Goal: Find specific fact: Find specific fact

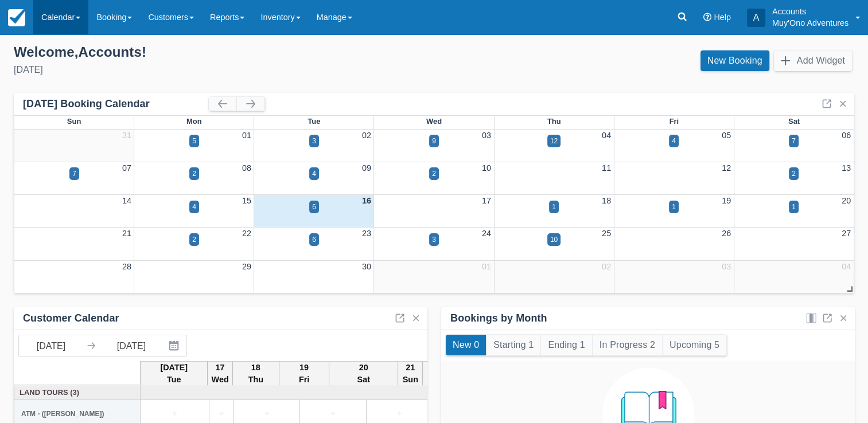
click at [75, 9] on link "Calendar" at bounding box center [60, 17] width 55 height 34
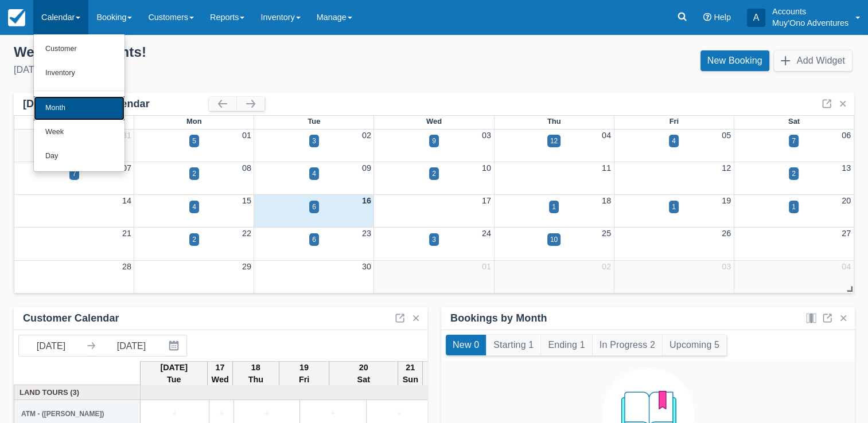
click at [71, 115] on link "Month" at bounding box center [79, 108] width 91 height 24
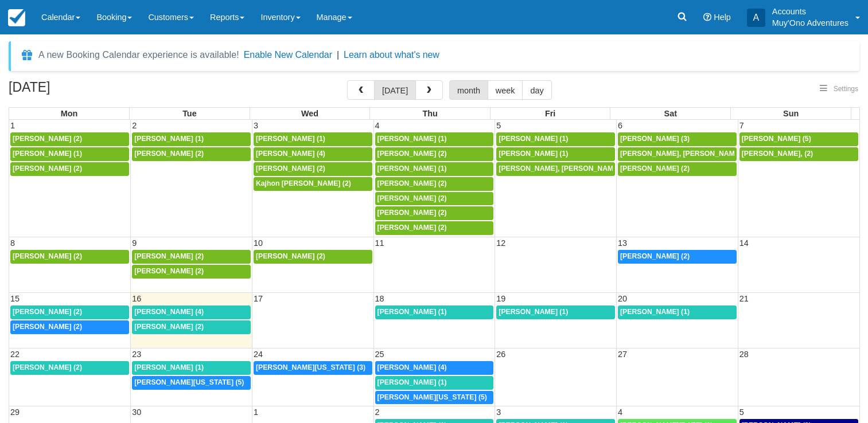
select select
click at [39, 314] on span "[PERSON_NAME] (2)" at bounding box center [47, 312] width 69 height 8
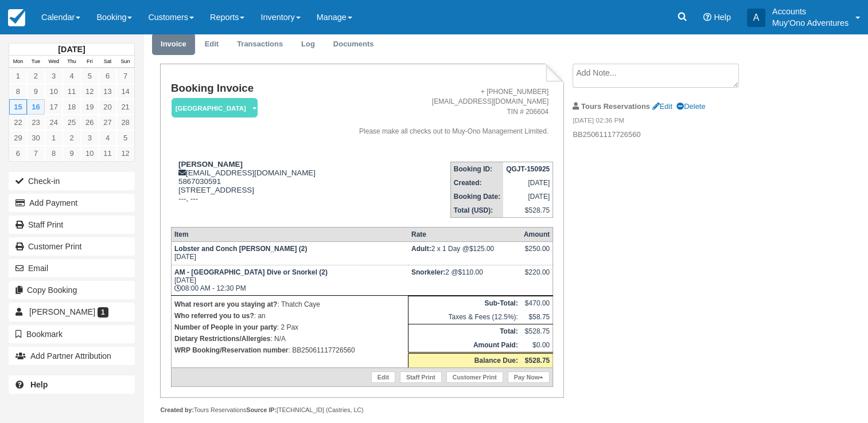
scroll to position [56, 0]
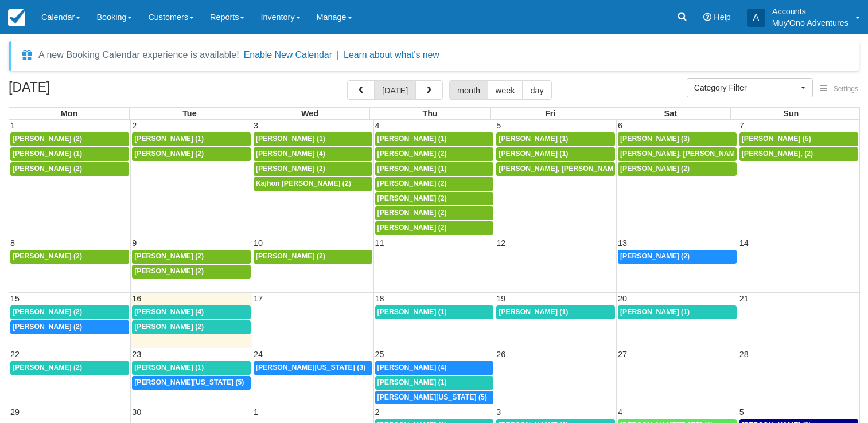
select select
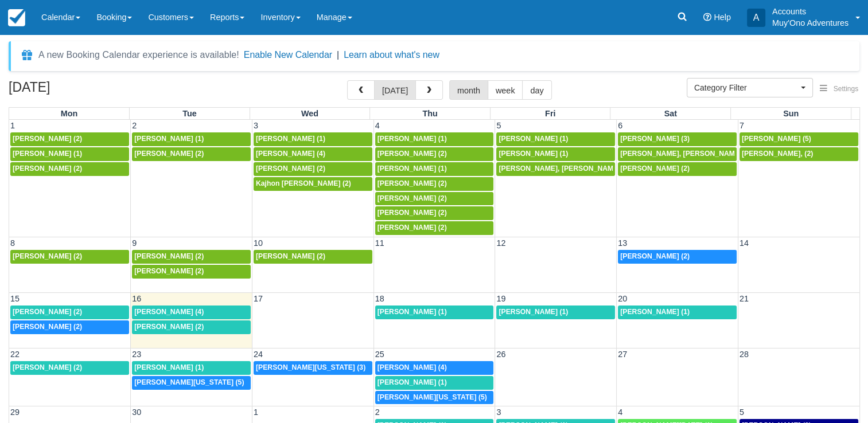
scroll to position [1, 0]
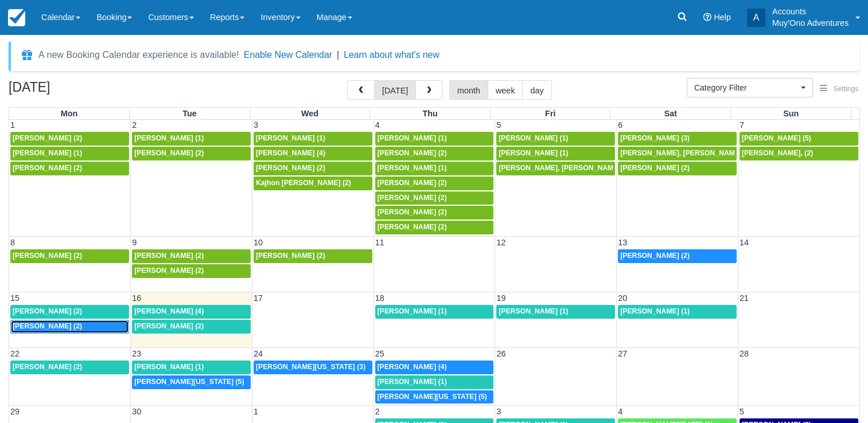
click at [58, 325] on span "[PERSON_NAME] (2)" at bounding box center [47, 326] width 69 height 8
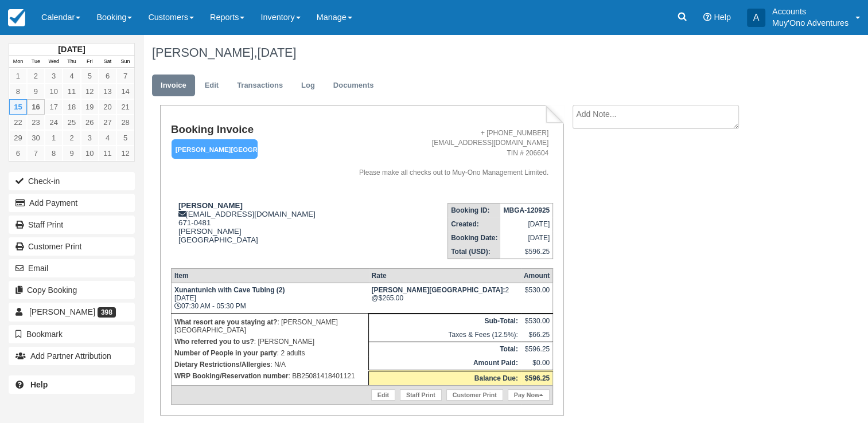
click at [328, 375] on p "WRP Booking/Reservation number : BB25081418401121" at bounding box center [269, 376] width 191 height 11
copy p "BB25081418401121"
click at [527, 211] on strong "MBGA-120925" at bounding box center [526, 211] width 46 height 8
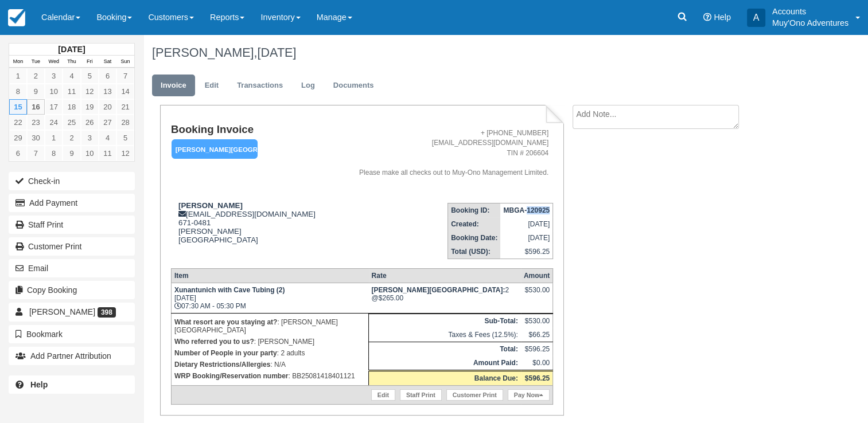
click at [527, 211] on strong "MBGA-120925" at bounding box center [526, 211] width 46 height 8
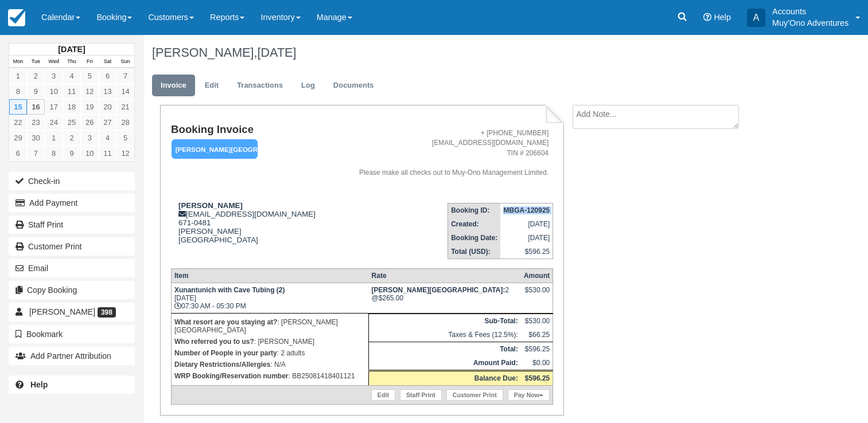
copy tbody "MBGA-120925"
drag, startPoint x: 176, startPoint y: 206, endPoint x: 232, endPoint y: 210, distance: 55.8
click at [232, 210] on div "Benjamin Hans frontdesk@hopkinsbaybelize.com 671-0481 Hopkins Belize View on Go…" at bounding box center [251, 229] width 161 height 57
copy strong "Benjamin Hans"
drag, startPoint x: 174, startPoint y: 293, endPoint x: 273, endPoint y: 295, distance: 99.3
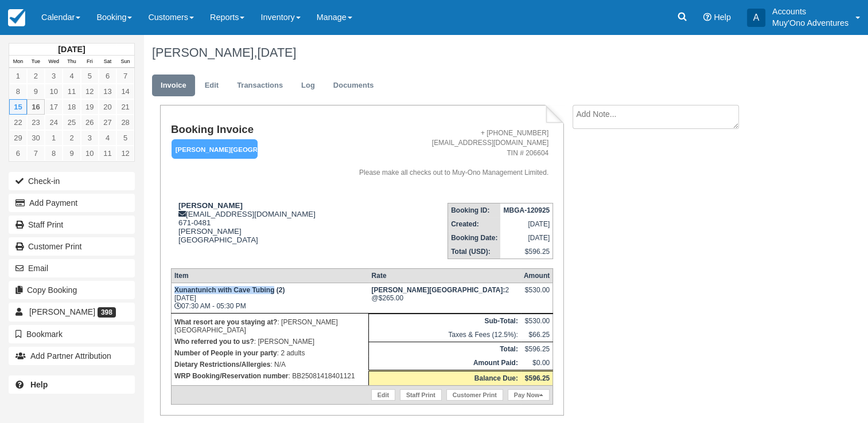
click at [273, 294] on strong "Xunantunich with Cave Tubing (2)" at bounding box center [229, 290] width 110 height 8
copy strong "Xunantunich with Cave Tubing"
click at [328, 371] on p "WRP Booking/Reservation number : BB25081418401121" at bounding box center [269, 376] width 191 height 11
copy p "BB25081418401121"
